Goal: Information Seeking & Learning: Learn about a topic

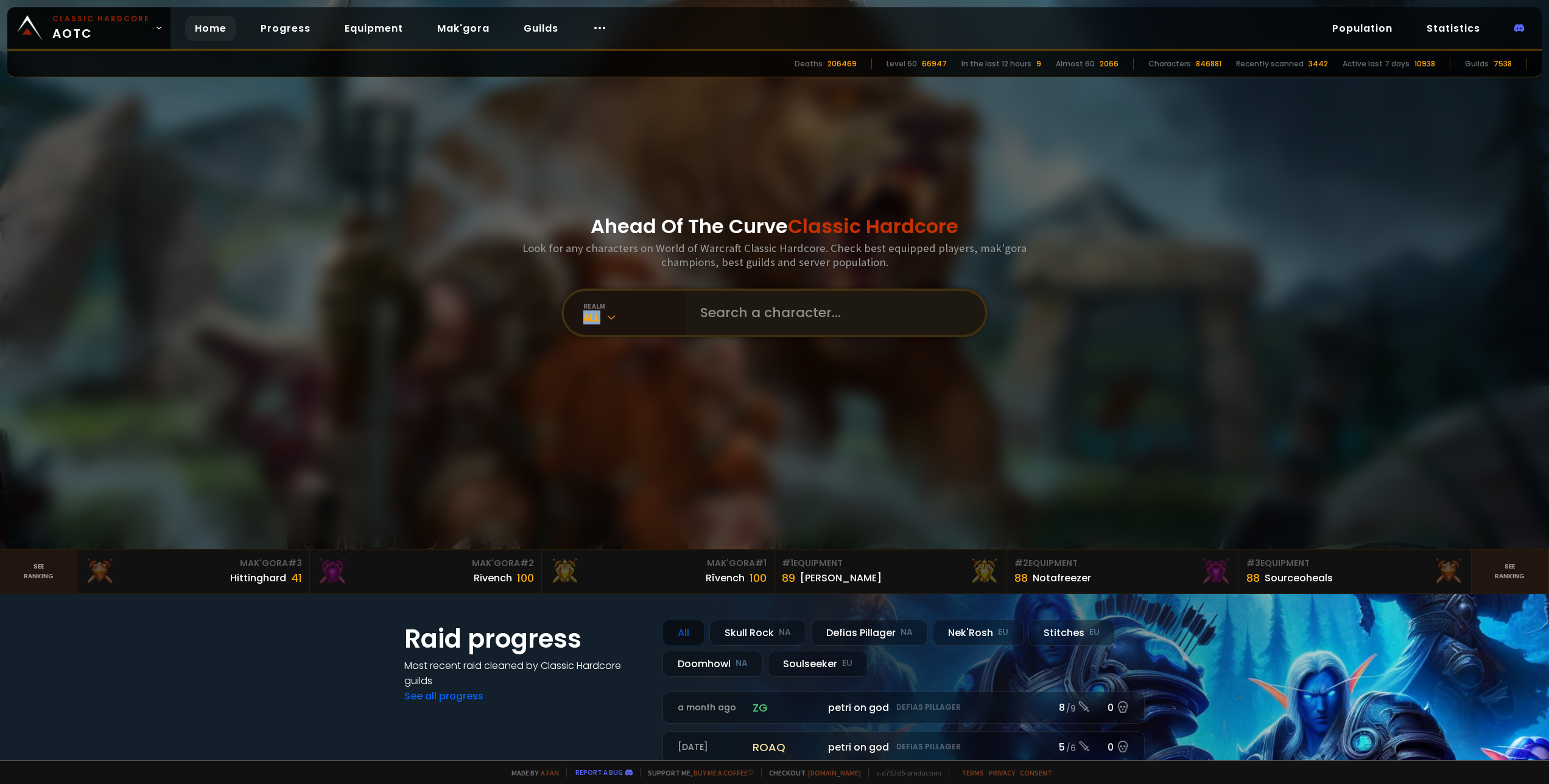
click at [691, 305] on div "realm All" at bounding box center [774, 312] width 426 height 49
click at [751, 311] on input "text" at bounding box center [831, 313] width 277 height 44
paste input "Colt"
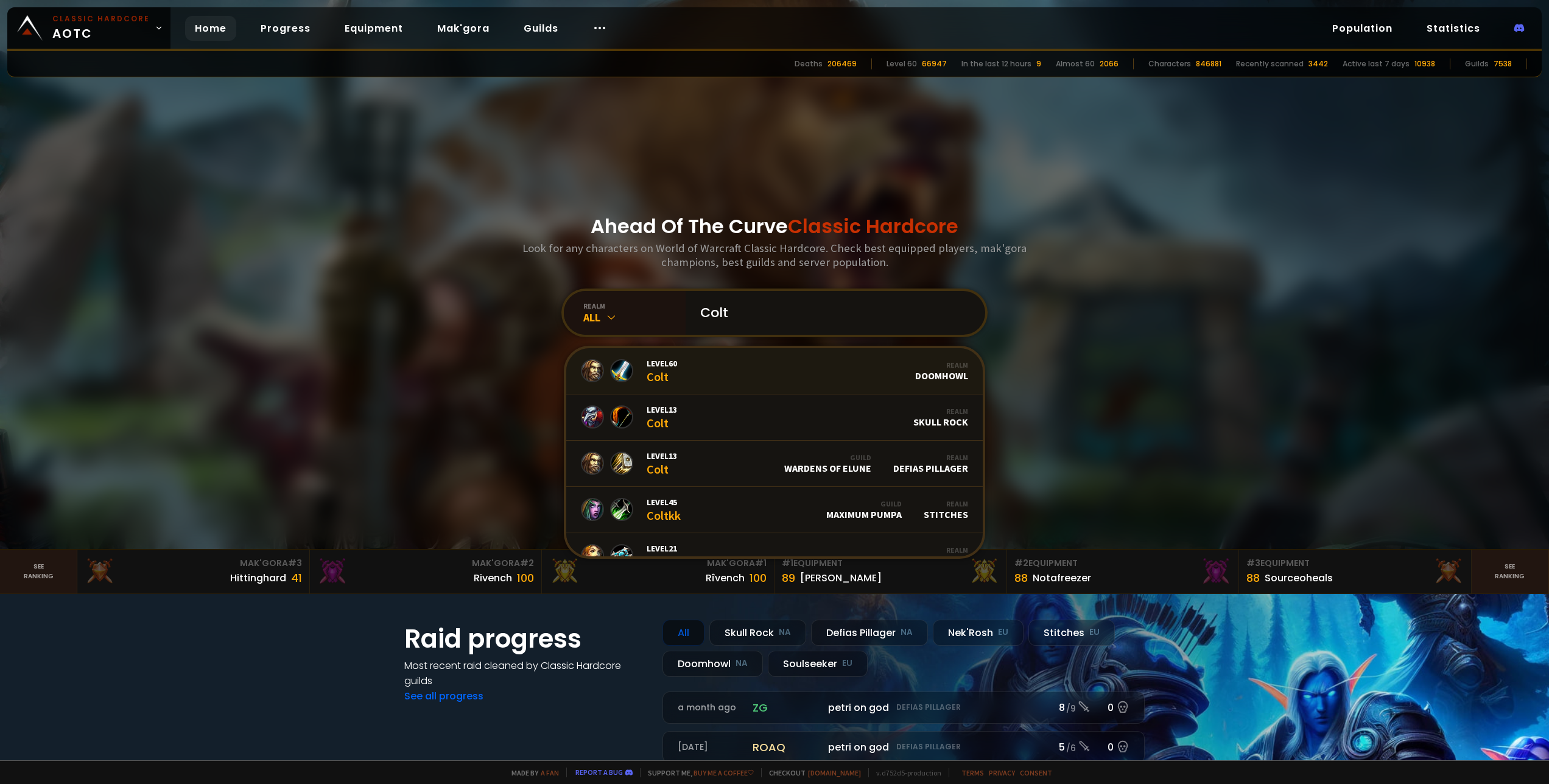
type input "Colt"
click at [746, 376] on link "Level 60 Colt Realm Doomhowl" at bounding box center [774, 371] width 416 height 46
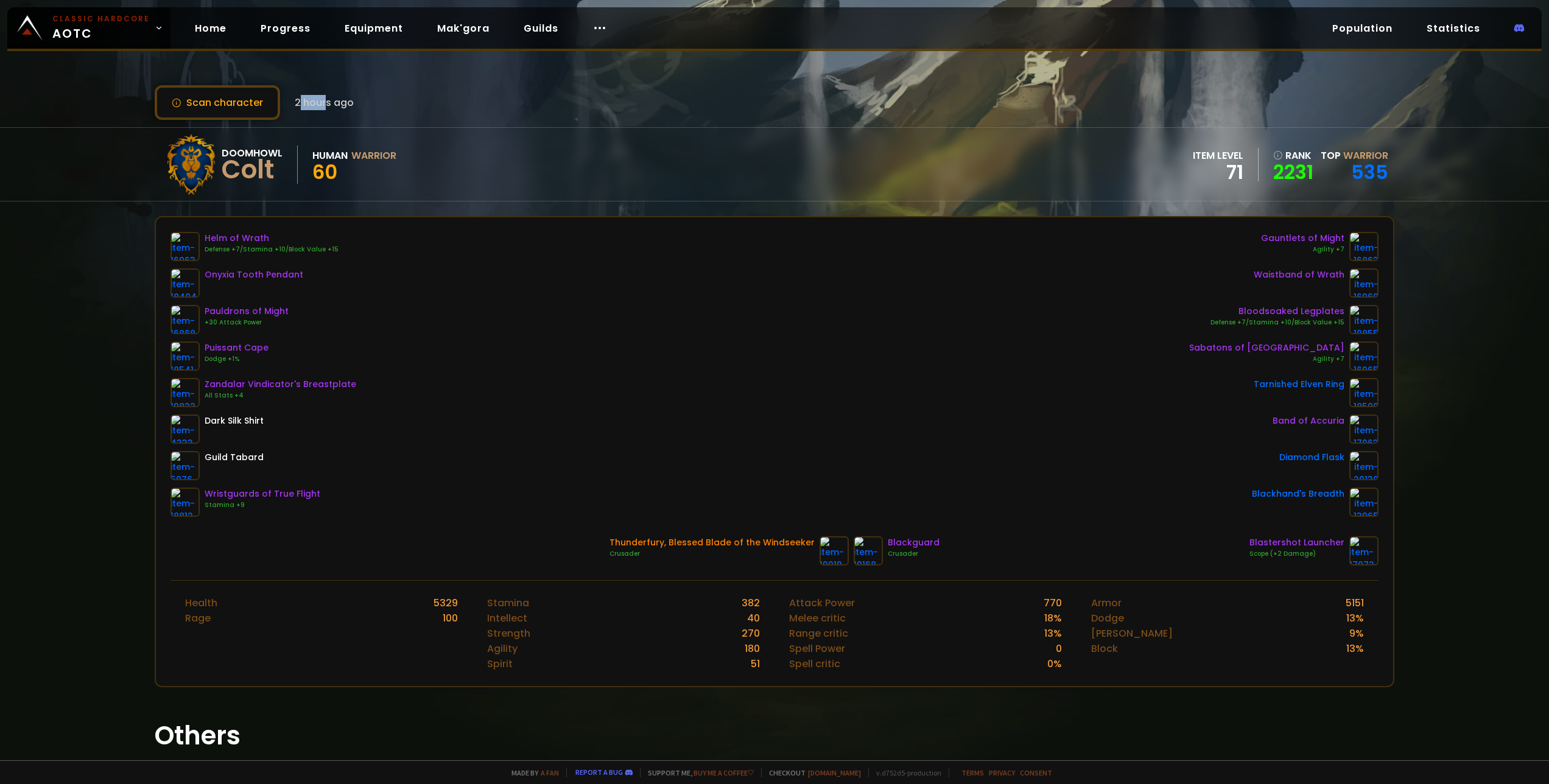
drag, startPoint x: 296, startPoint y: 99, endPoint x: 335, endPoint y: 98, distance: 39.0
click at [332, 98] on span "2 hours ago" at bounding box center [324, 102] width 59 height 15
click at [335, 98] on span "2 hours ago" at bounding box center [324, 102] width 59 height 15
click at [263, 98] on button "Scan character" at bounding box center [217, 103] width 125 height 35
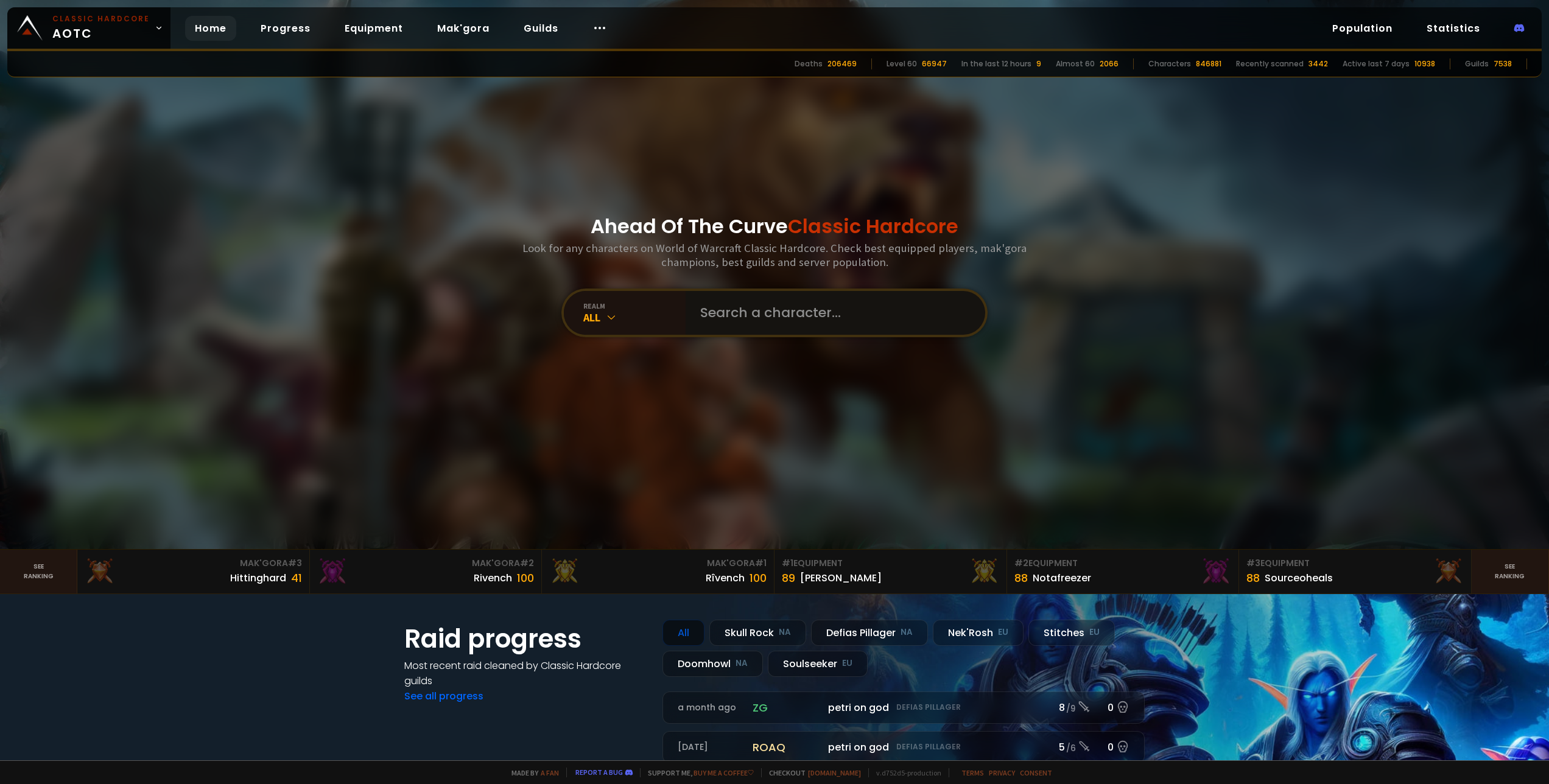
click at [792, 326] on input "text" at bounding box center [831, 313] width 277 height 44
type input "vitor"
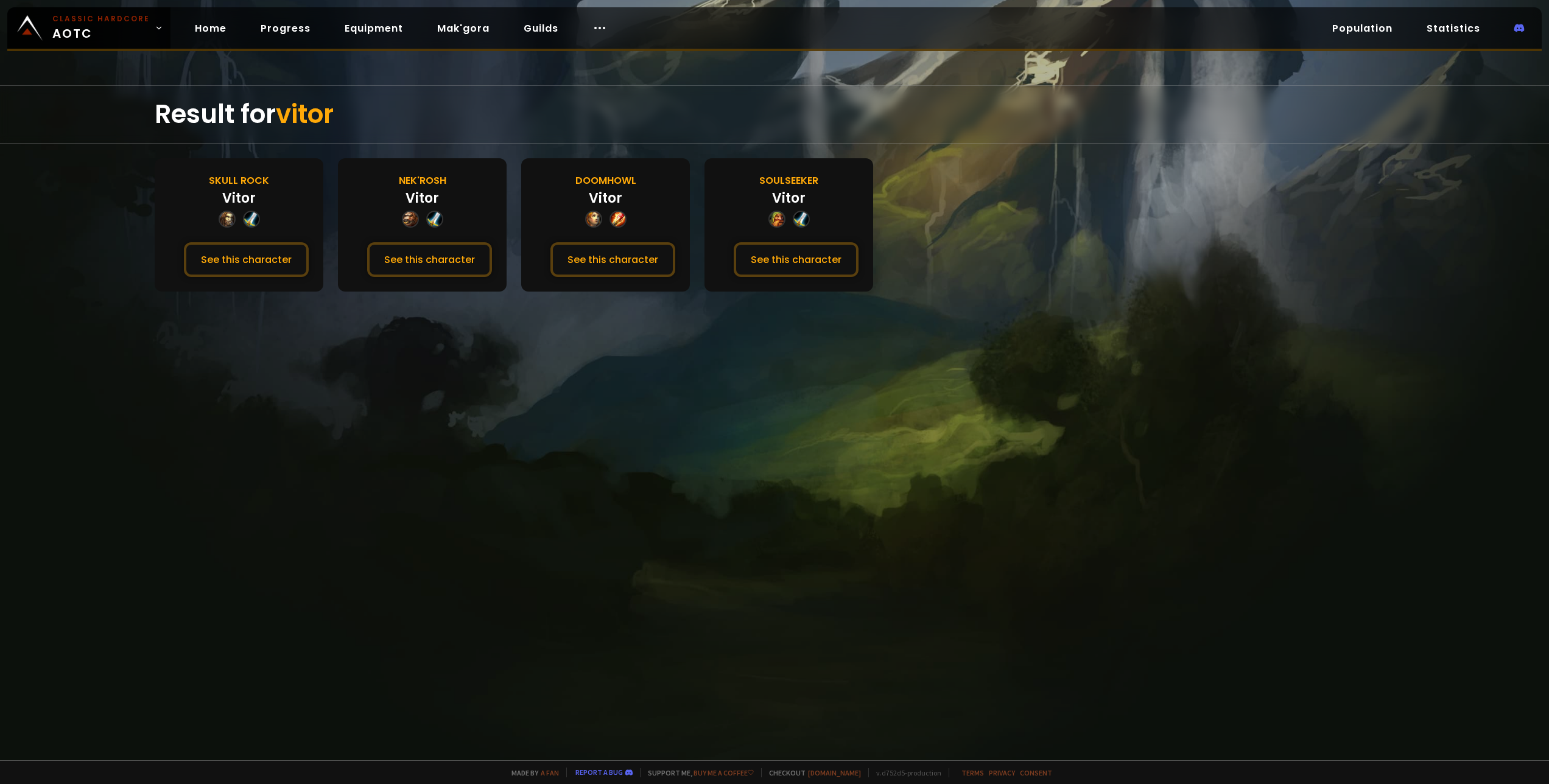
click at [572, 416] on div "Result for vitor Skull Rock Vitor See this character Nek'Rosh Vitor See this ch…" at bounding box center [774, 423] width 1549 height 675
click at [589, 251] on button "See this character" at bounding box center [613, 260] width 125 height 35
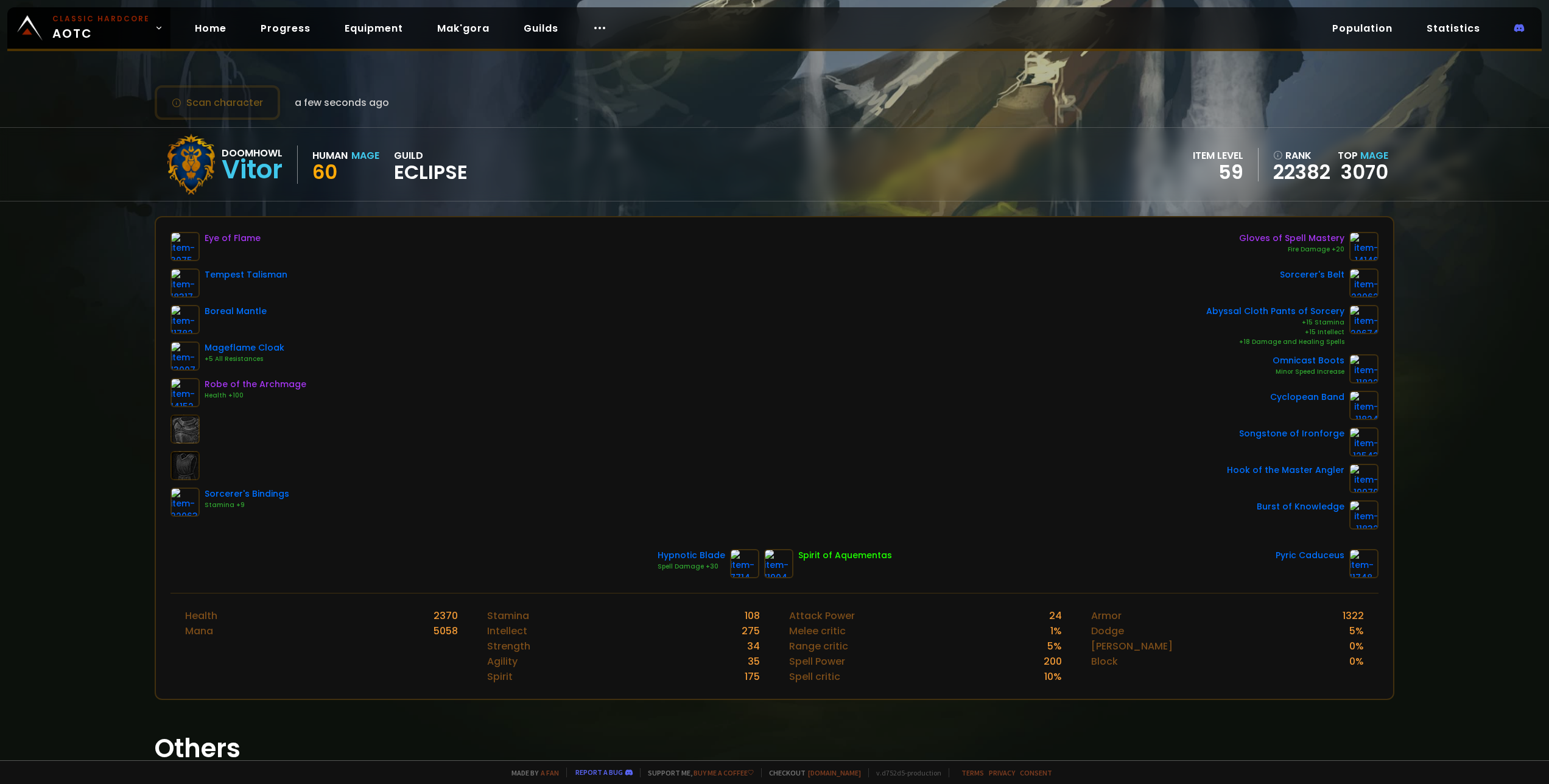
click at [763, 435] on div "Eye of Flame Tempest Talisman Boreal Mantle Mageflame Cloak +5 All Resistances …" at bounding box center [773, 380] width 1207 height 298
click at [762, 431] on div "Eye of Flame Tempest Talisman Boreal Mantle Mageflame Cloak +5 All Resistances …" at bounding box center [773, 380] width 1207 height 298
click at [1005, 167] on div "Doomhowl Vitor Human Mage 60 guild Eclipse item level 59 rank 22382 Top Mage 30…" at bounding box center [774, 164] width 1239 height 73
drag, startPoint x: 1382, startPoint y: 173, endPoint x: 1254, endPoint y: 168, distance: 128.1
click at [1254, 168] on div "Doomhowl Vitor Human Mage 60 guild Eclipse item level 59 rank 22382 Top Mage 30…" at bounding box center [774, 164] width 1239 height 73
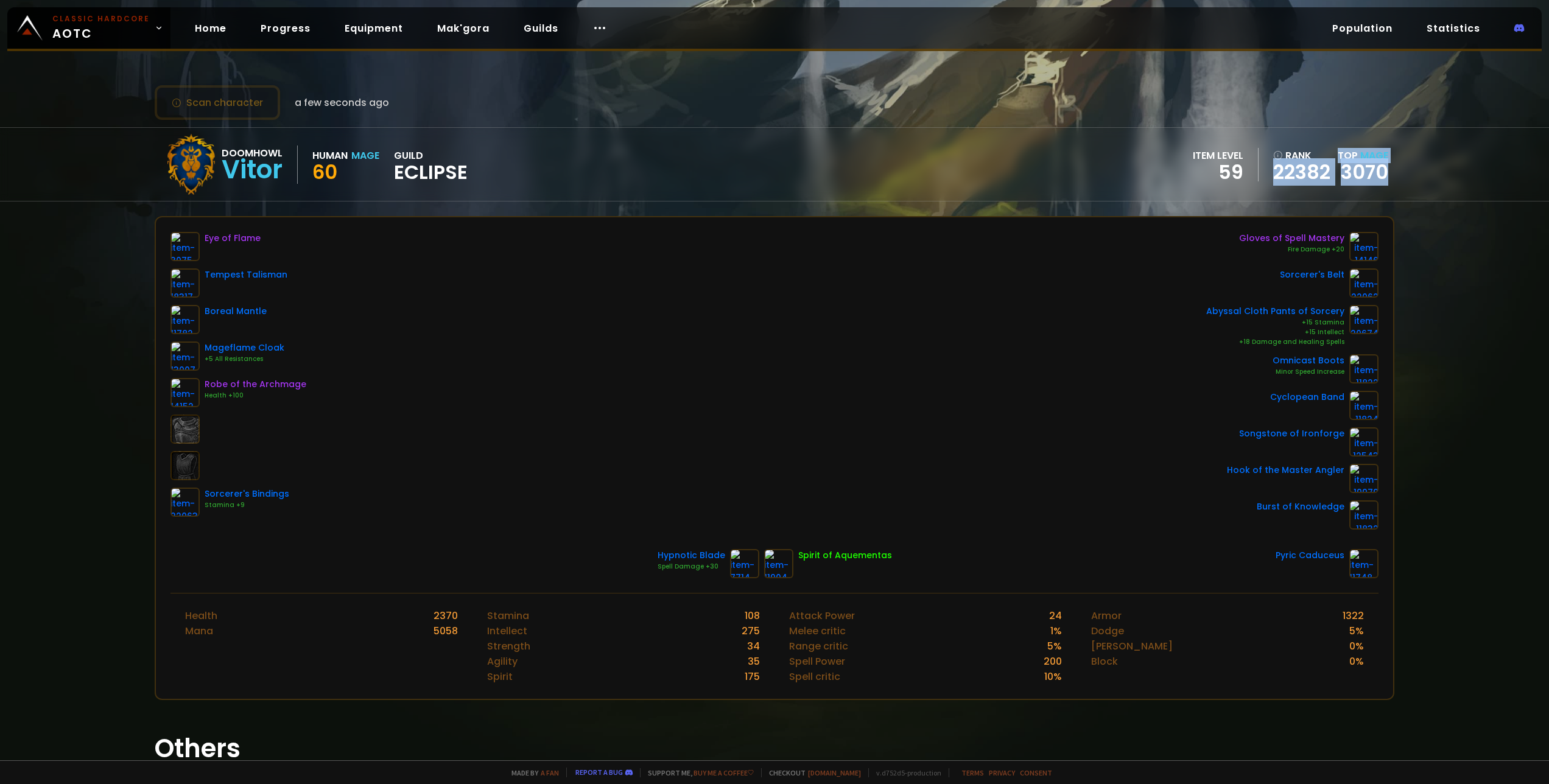
click at [1254, 168] on div "item level 59 rank 22382 Top Mage 3070" at bounding box center [1290, 164] width 196 height 33
drag, startPoint x: 1254, startPoint y: 168, endPoint x: 1344, endPoint y: 175, distance: 90.3
click at [1344, 175] on div "item level 59 rank 22382 Top Mage 3070" at bounding box center [1290, 164] width 196 height 33
click at [1344, 174] on link "3070" at bounding box center [1364, 172] width 48 height 28
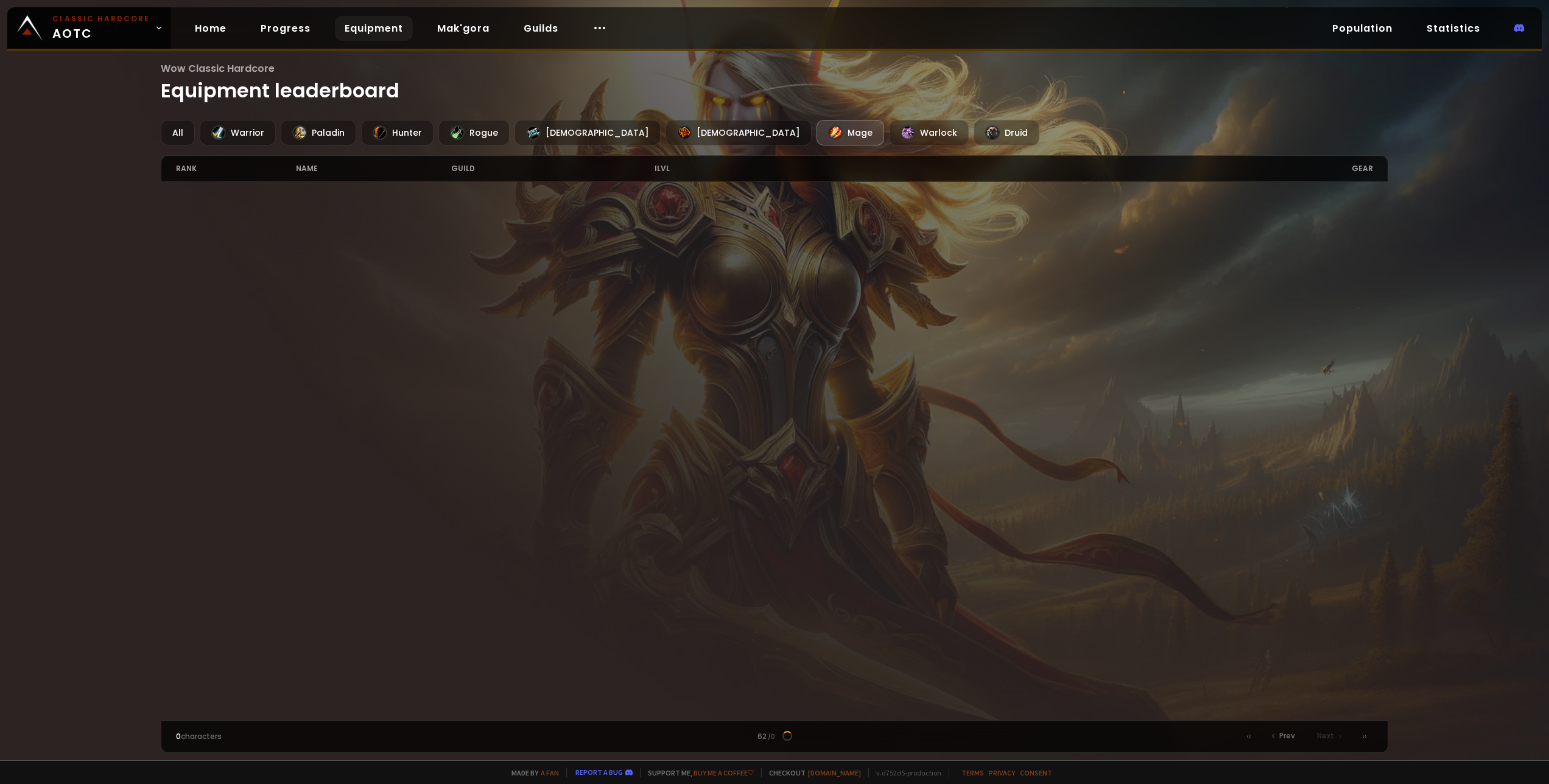
drag, startPoint x: 1313, startPoint y: 172, endPoint x: 1188, endPoint y: 159, distance: 125.7
click at [1188, 159] on div "gear" at bounding box center [1073, 168] width 598 height 25
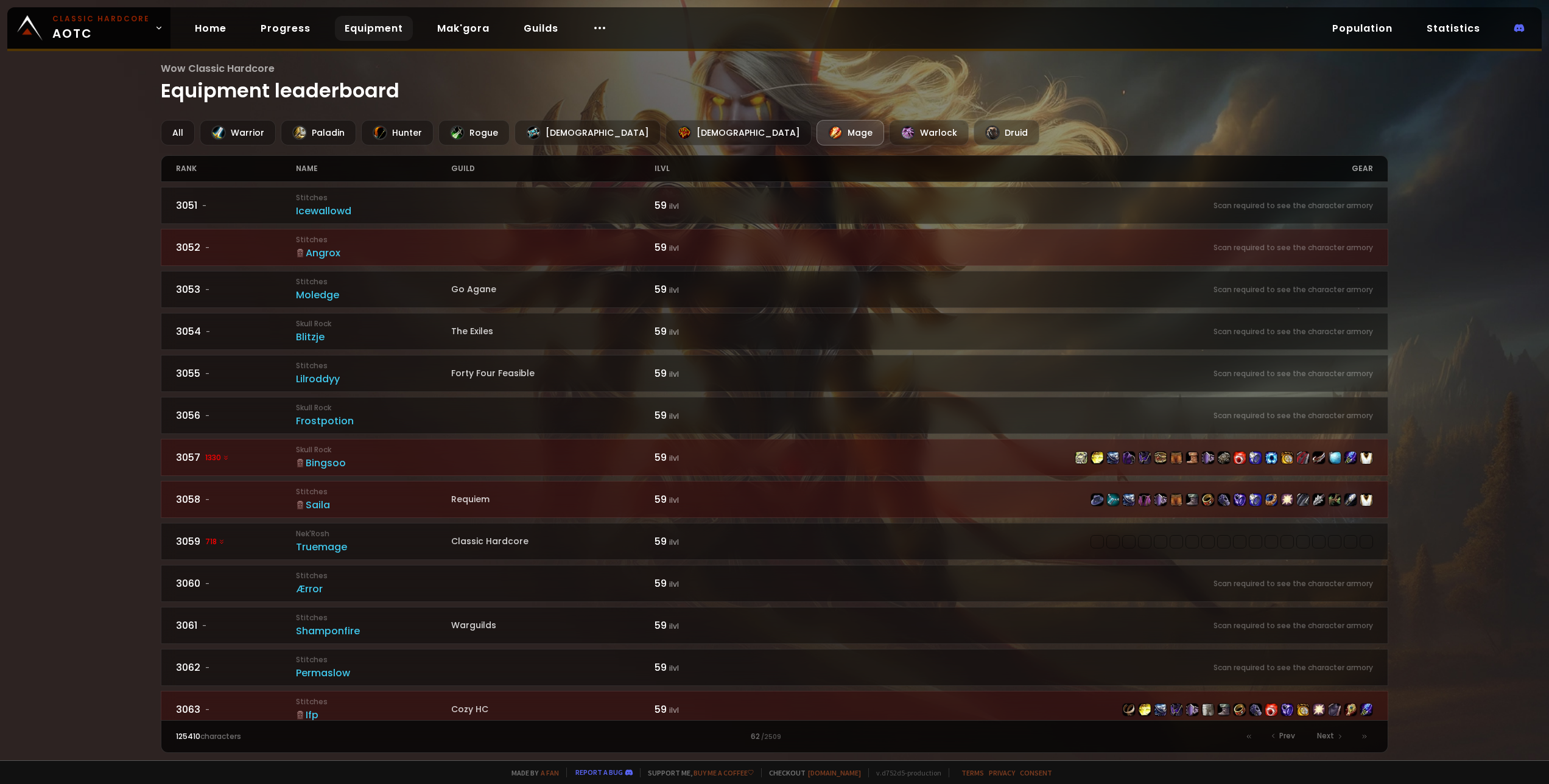
scroll to position [1181, 0]
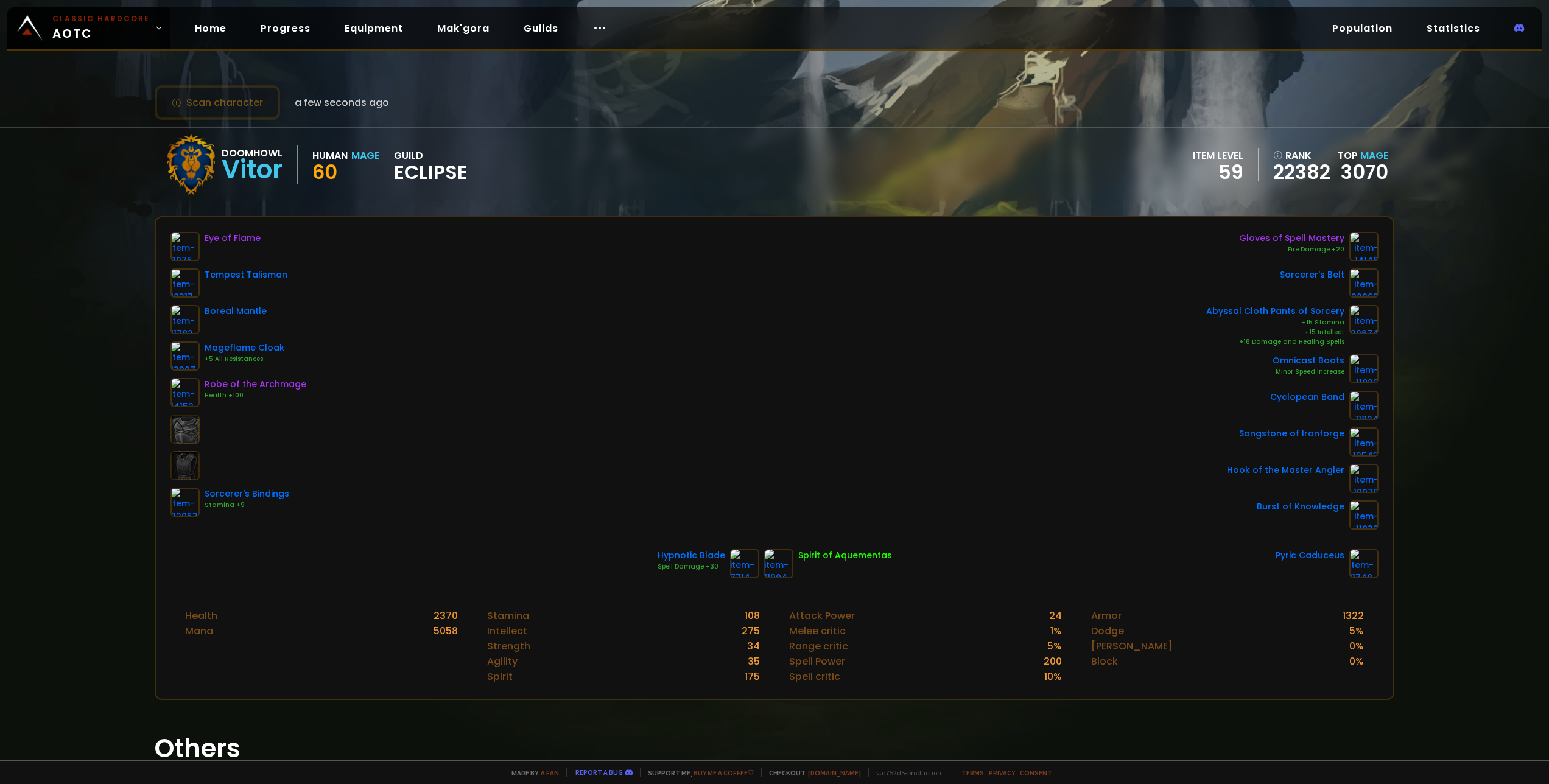
scroll to position [133, 0]
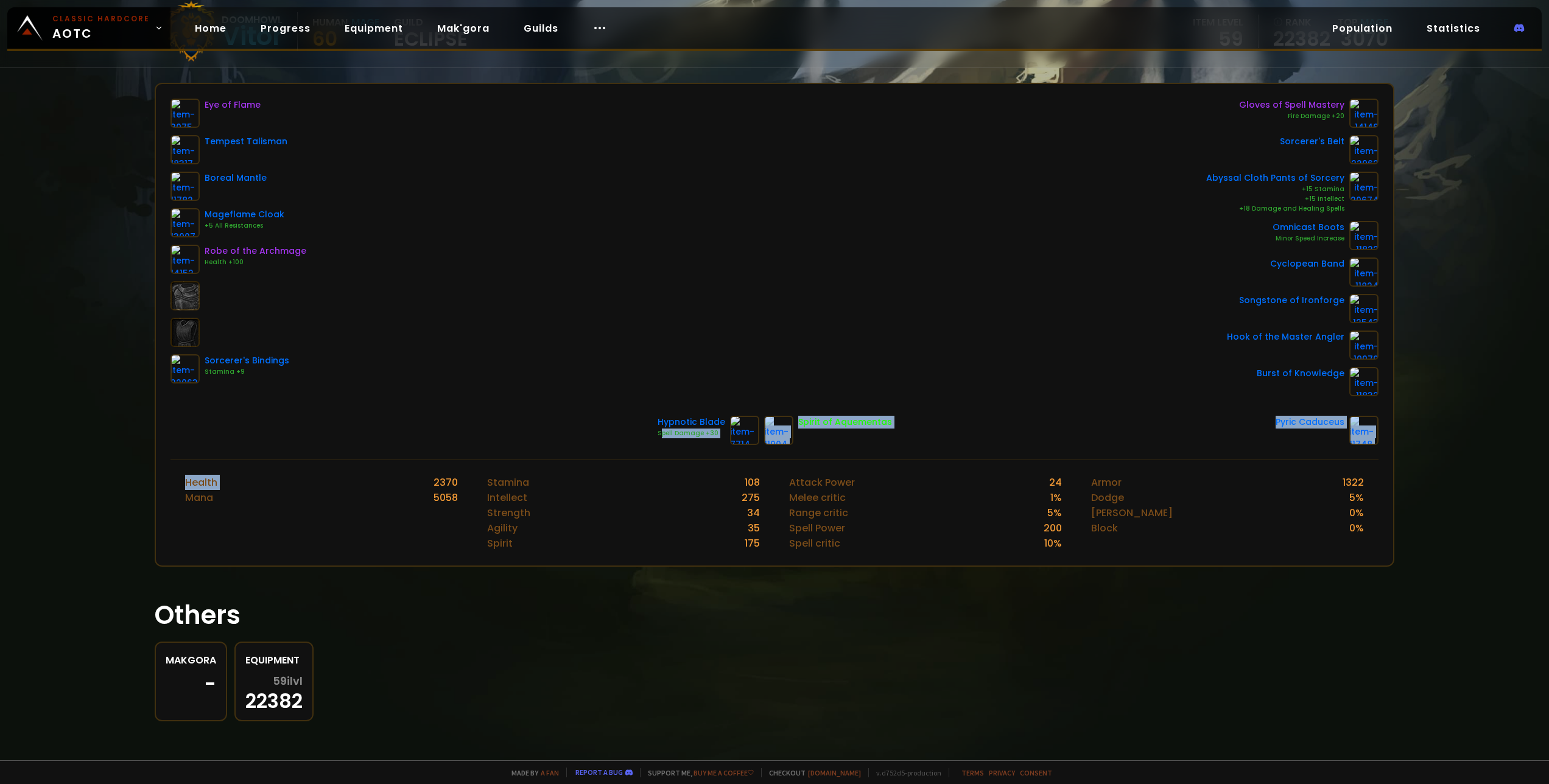
drag, startPoint x: 360, startPoint y: 488, endPoint x: 616, endPoint y: 570, distance: 268.8
click at [616, 570] on div "Scan character a few seconds ago Doomhowl Vitor Human Mage 60 guild Eclipse ite…" at bounding box center [774, 380] width 1549 height 760
click at [617, 570] on div "Scan character a few seconds ago Doomhowl Vitor Human Mage 60 guild Eclipse ite…" at bounding box center [774, 380] width 1549 height 760
drag, startPoint x: 885, startPoint y: 540, endPoint x: 966, endPoint y: 537, distance: 81.1
click at [955, 536] on div "Spell critic 10 %" at bounding box center [925, 543] width 273 height 15
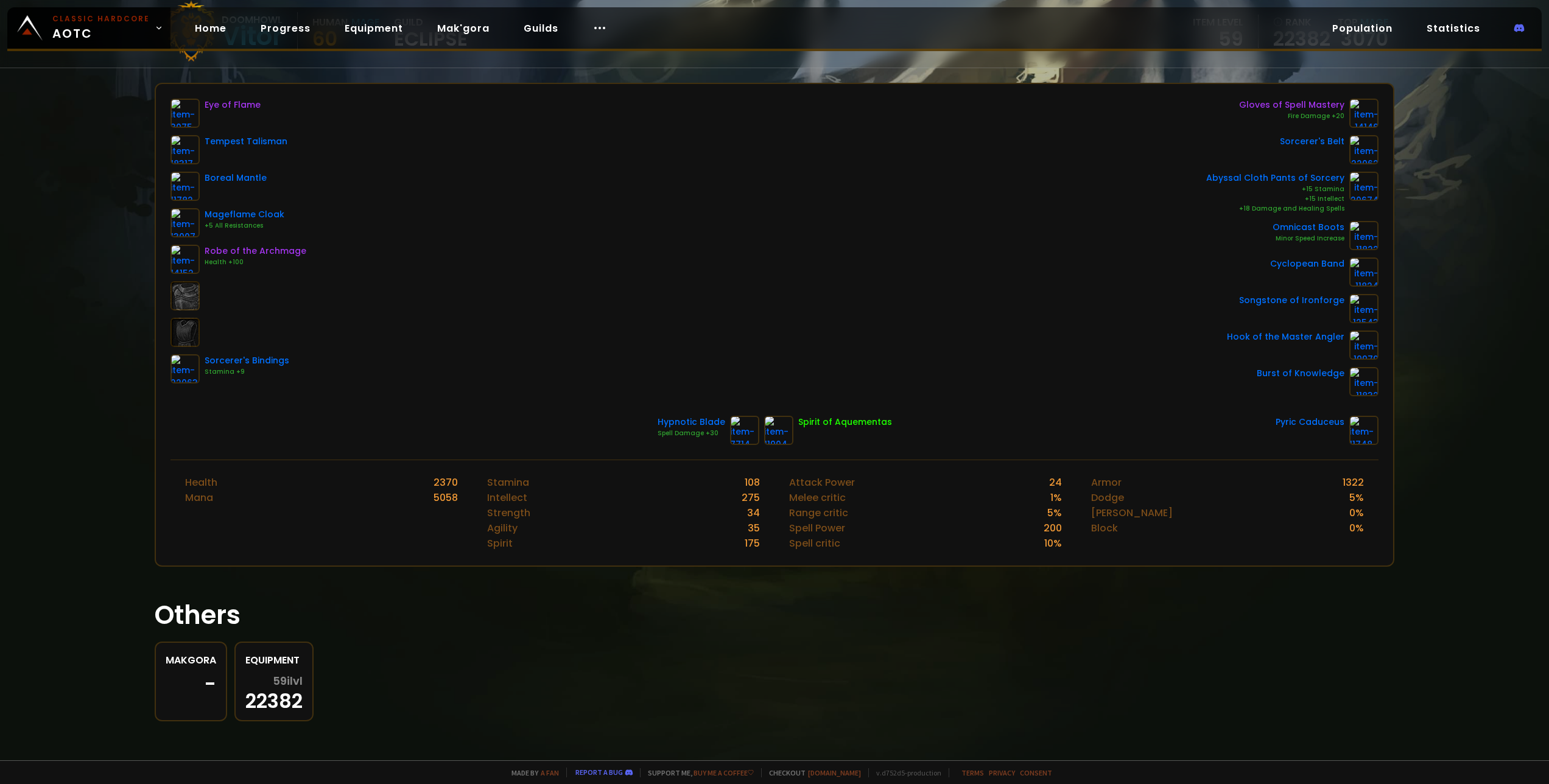
click at [969, 537] on div "Spell critic 10 %" at bounding box center [925, 543] width 273 height 15
